Goal: Check status: Check status

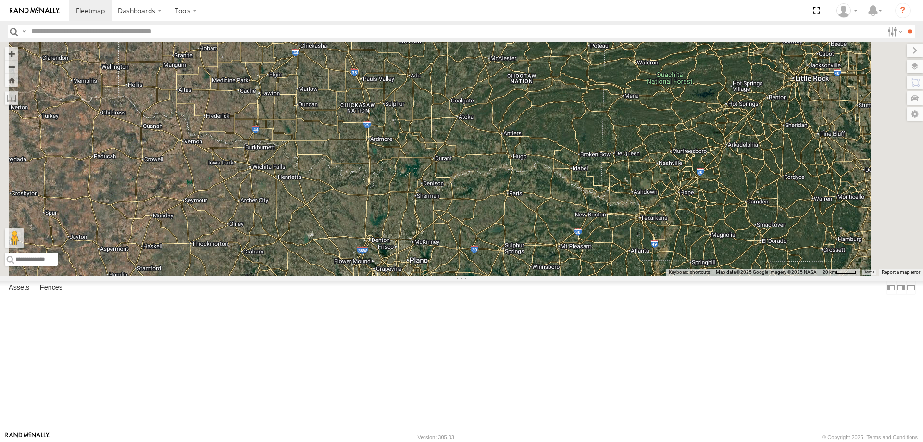
drag, startPoint x: 503, startPoint y: 281, endPoint x: 437, endPoint y: 203, distance: 101.7
click at [437, 203] on div "264" at bounding box center [461, 158] width 923 height 233
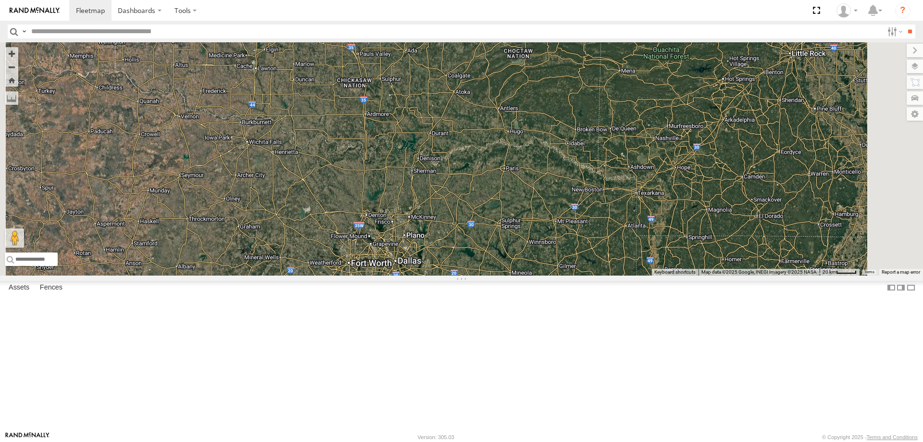
drag, startPoint x: 448, startPoint y: 245, endPoint x: 436, endPoint y: 170, distance: 76.0
click at [438, 174] on div "264" at bounding box center [461, 158] width 923 height 233
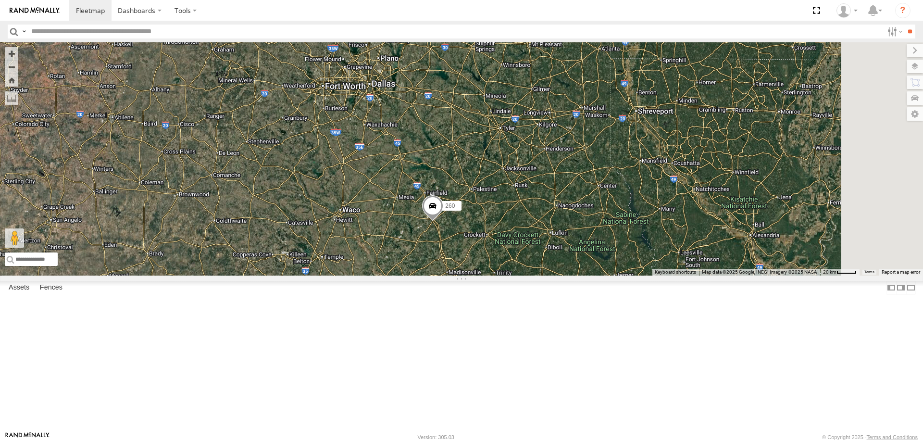
click at [443, 221] on span at bounding box center [432, 208] width 21 height 26
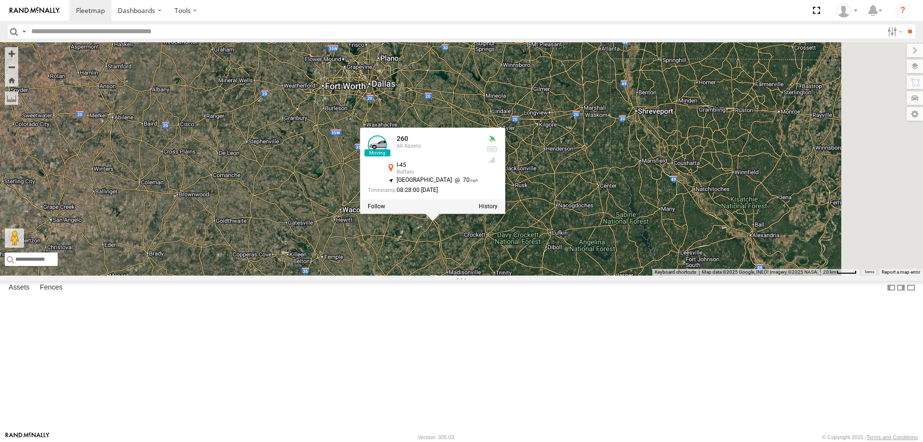
click at [0, 0] on div "260" at bounding box center [0, 0] width 0 height 0
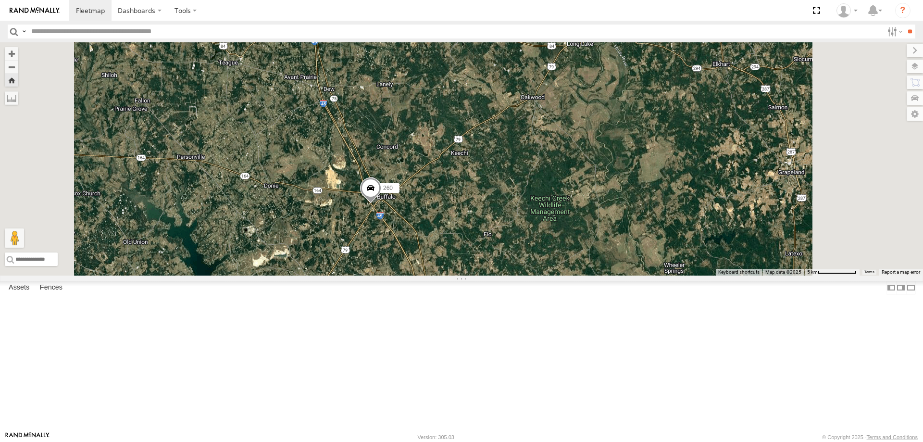
click at [0, 0] on div "264" at bounding box center [0, 0] width 0 height 0
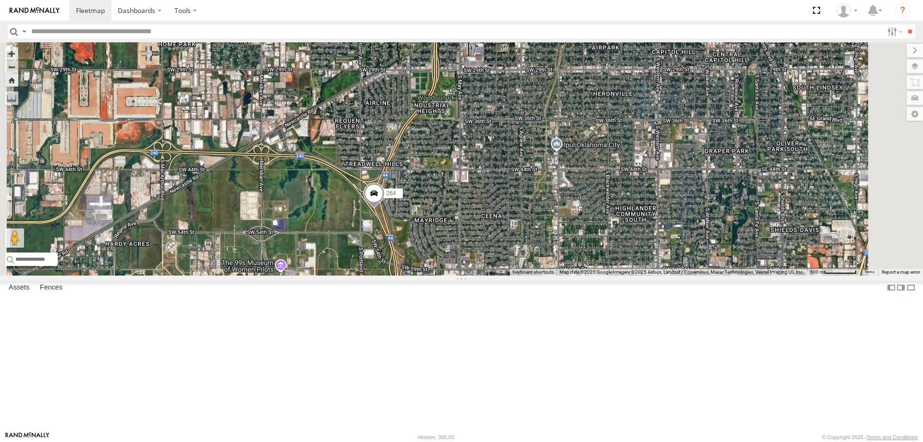
drag, startPoint x: 460, startPoint y: 372, endPoint x: 408, endPoint y: 239, distance: 142.8
click at [422, 260] on div "264" at bounding box center [461, 158] width 923 height 233
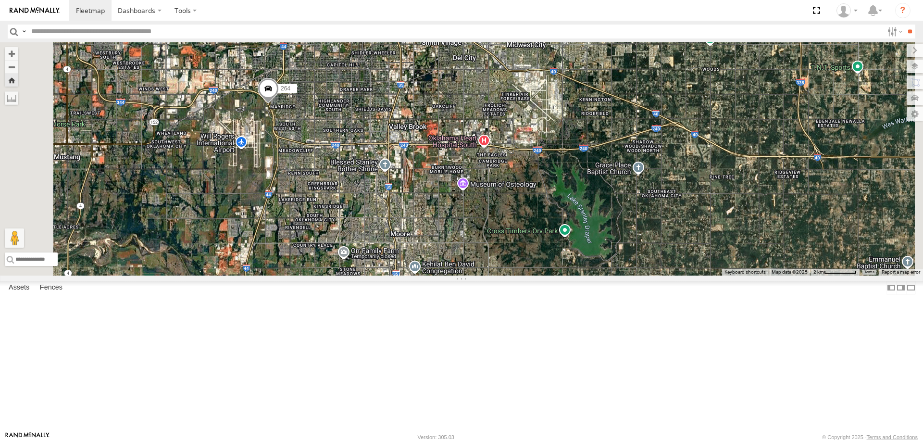
drag, startPoint x: 340, startPoint y: 294, endPoint x: 366, endPoint y: 196, distance: 101.5
click at [362, 210] on div "264" at bounding box center [461, 158] width 923 height 233
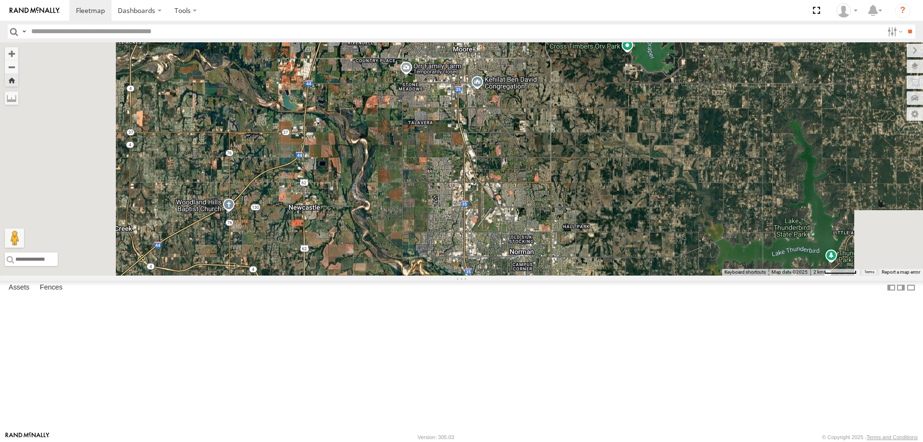
drag, startPoint x: 362, startPoint y: 136, endPoint x: 392, endPoint y: 298, distance: 164.9
click at [391, 276] on div "264" at bounding box center [461, 158] width 923 height 233
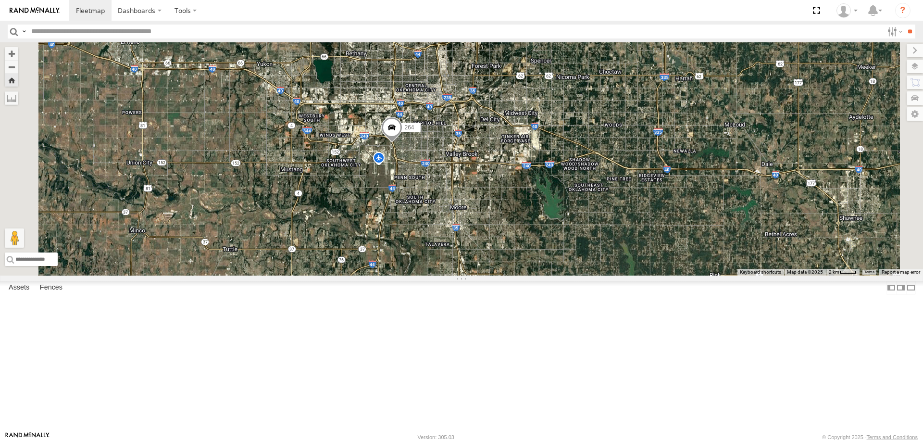
drag, startPoint x: 461, startPoint y: 278, endPoint x: 492, endPoint y: 232, distance: 55.4
click at [489, 238] on div "264" at bounding box center [461, 158] width 923 height 233
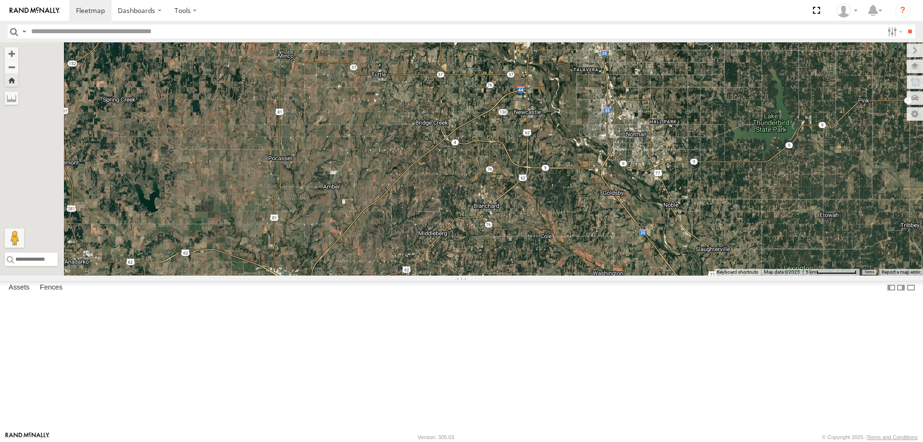
drag, startPoint x: 480, startPoint y: 278, endPoint x: 499, endPoint y: 253, distance: 31.8
click at [497, 255] on div "264" at bounding box center [461, 158] width 923 height 233
